Goal: Transaction & Acquisition: Book appointment/travel/reservation

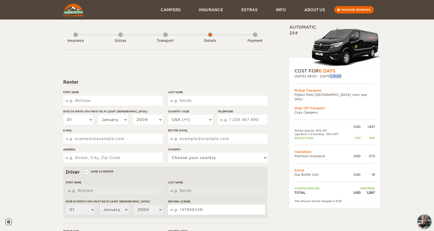
drag, startPoint x: 318, startPoint y: 78, endPoint x: 330, endPoint y: 78, distance: 12.4
click at [330, 78] on div "[DATE] 09:00 - [DATE] 17:00" at bounding box center [334, 76] width 80 height 4
drag, startPoint x: 341, startPoint y: 78, endPoint x: 357, endPoint y: 78, distance: 15.5
click at [357, 78] on div "[DATE] 09:00 - [DATE] 17:00" at bounding box center [334, 76] width 80 height 4
click at [359, 79] on div "COST FOR 6 Days 02. Oct 2025 09:00 - 07. Oct 2025 17:00 Pickup Transport: Flybu…" at bounding box center [334, 133] width 91 height 150
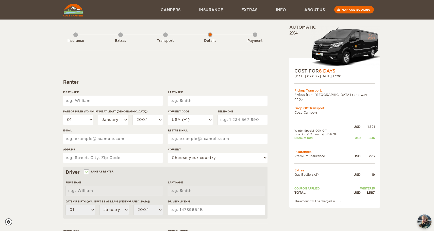
drag, startPoint x: 359, startPoint y: 77, endPoint x: 354, endPoint y: 77, distance: 5.1
click at [355, 77] on div "[DATE] 09:00 - [DATE] 17:00" at bounding box center [334, 76] width 80 height 4
click at [364, 79] on div "COST FOR 6 Days 02. Oct 2025 09:00 - 07. Oct 2025 17:00 Pickup Transport: Flybu…" at bounding box center [334, 133] width 91 height 150
drag, startPoint x: 323, startPoint y: 184, endPoint x: 298, endPoint y: 184, distance: 24.9
click at [294, 187] on td "Coupon applied" at bounding box center [321, 189] width 54 height 4
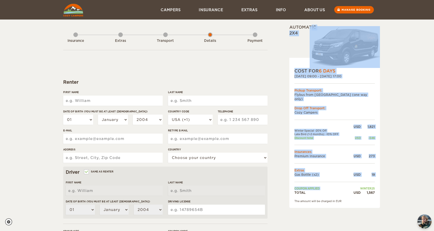
drag, startPoint x: 362, startPoint y: 182, endPoint x: 400, endPoint y: 182, distance: 37.8
click at [400, 182] on div "Expand Collapse Total 1,567 USD Automatic 2x4 COST FOR 6 Days 02. Oct 2025 09:0…" at bounding box center [217, 165] width 434 height 330
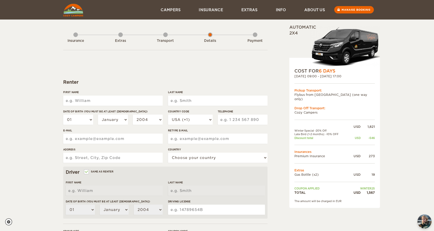
click at [390, 184] on div "Expand Collapse Total 1,567 USD Automatic 2x4 COST FOR 6 Days 02. Oct 2025 09:0…" at bounding box center [217, 165] width 434 height 330
click at [164, 35] on div "Transport" at bounding box center [165, 40] width 5 height 20
drag, startPoint x: 297, startPoint y: 172, endPoint x: 321, endPoint y: 172, distance: 24.9
click at [314, 173] on td "Gas Bottle (x2)" at bounding box center [321, 175] width 54 height 4
click at [323, 173] on td "Gas Bottle (x2)" at bounding box center [321, 175] width 54 height 4
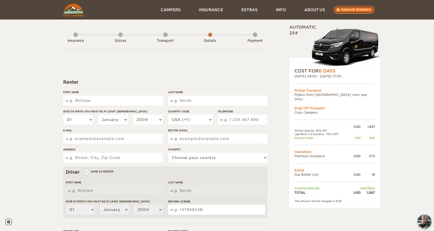
click at [355, 9] on link "Manage booking" at bounding box center [354, 10] width 41 height 8
click at [165, 36] on div "Transport" at bounding box center [165, 40] width 5 height 20
